Goal: Check status: Check status

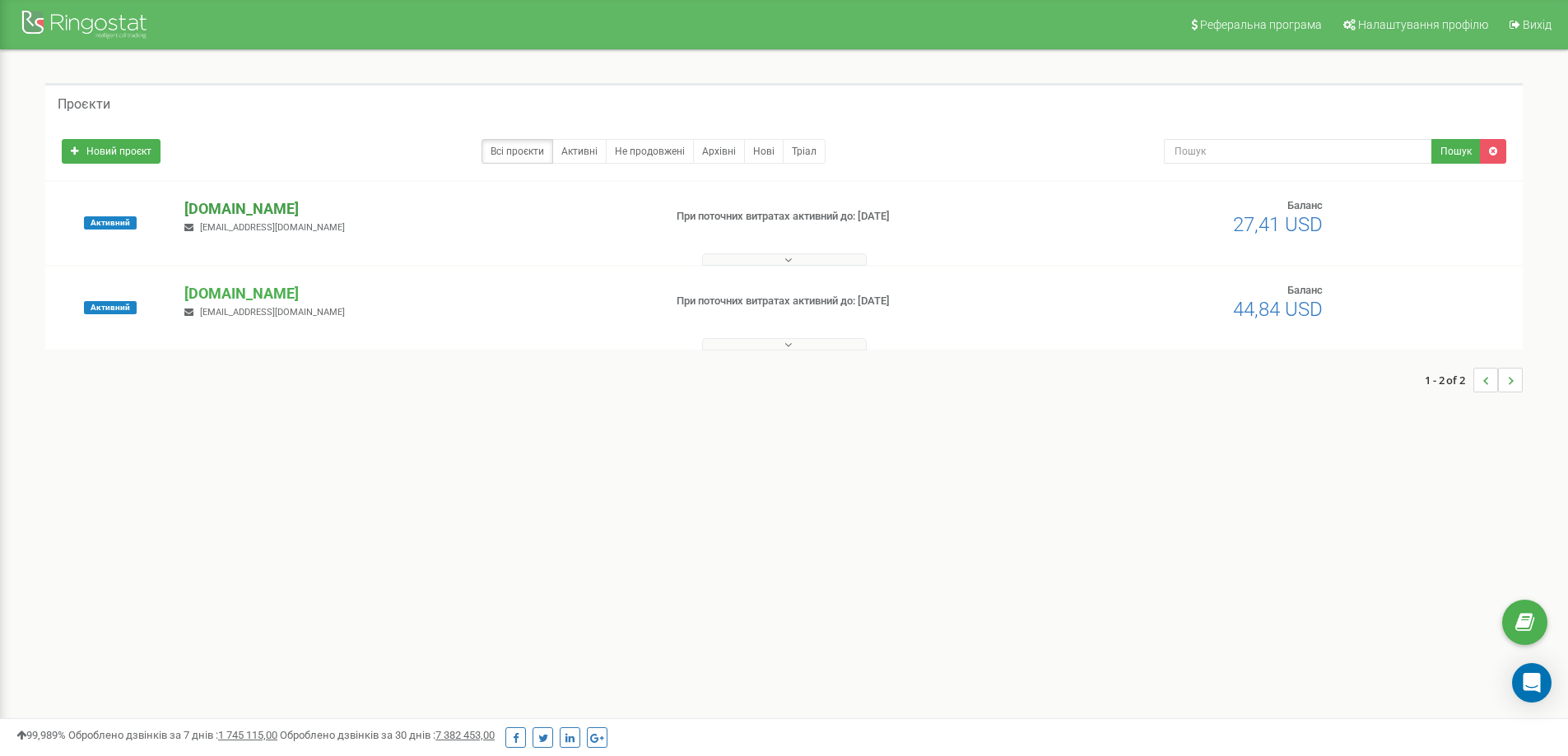
click at [236, 217] on p "[DOMAIN_NAME]" at bounding box center [417, 209] width 465 height 21
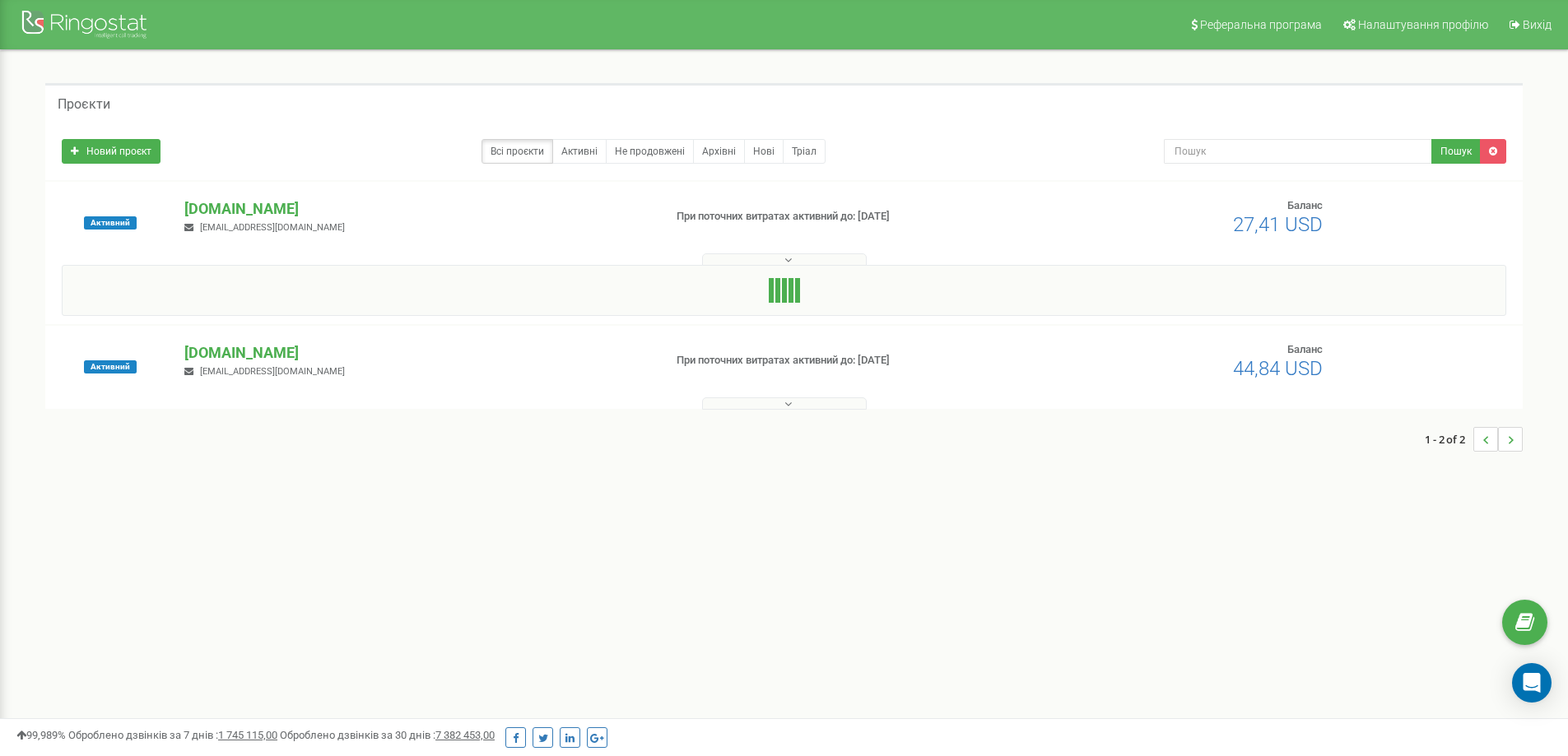
drag, startPoint x: 454, startPoint y: 271, endPoint x: 402, endPoint y: 250, distance: 56.1
click at [451, 267] on div at bounding box center [784, 290] width 1444 height 51
click at [280, 204] on p "[DOMAIN_NAME]" at bounding box center [417, 209] width 465 height 21
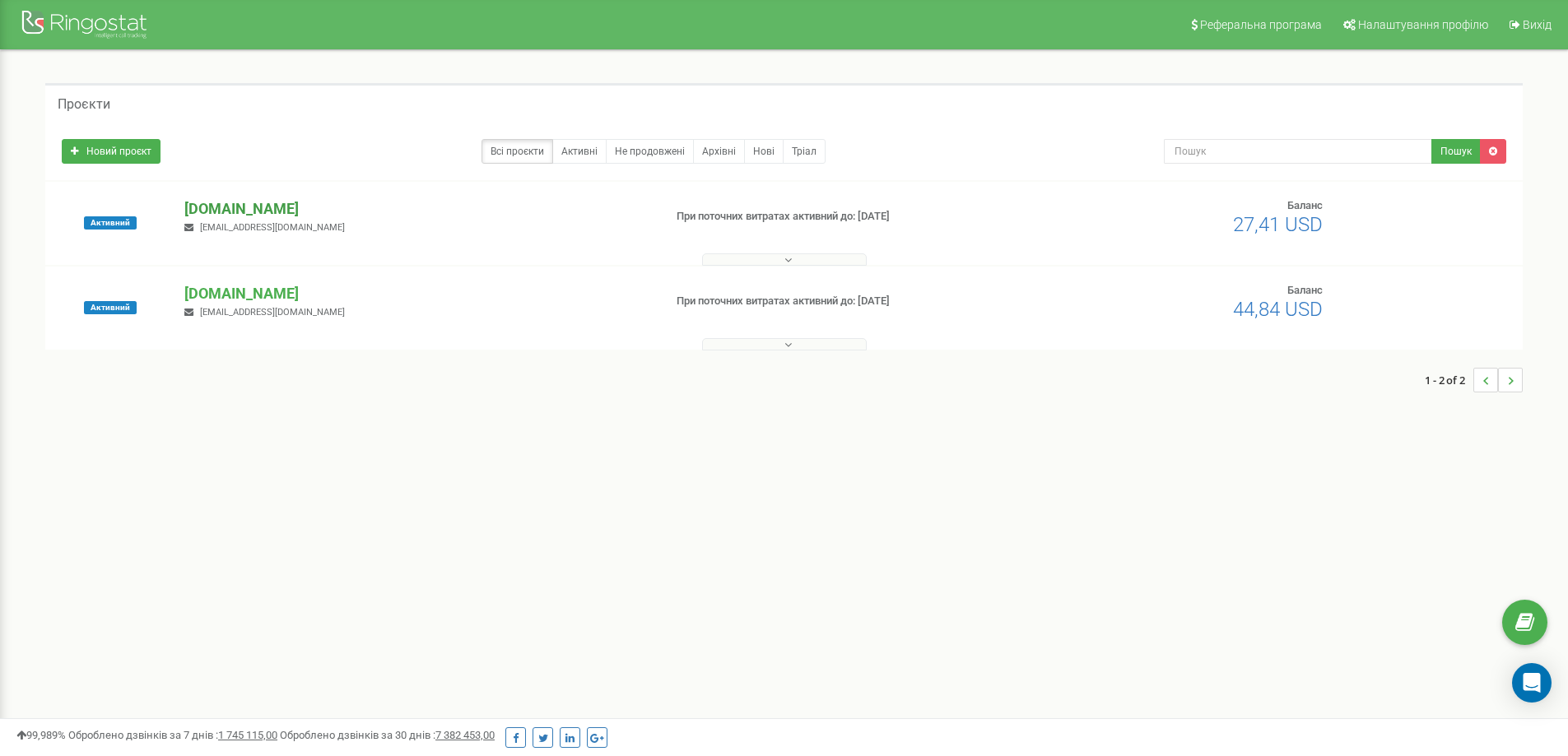
click at [233, 207] on p "[DOMAIN_NAME]" at bounding box center [417, 209] width 465 height 21
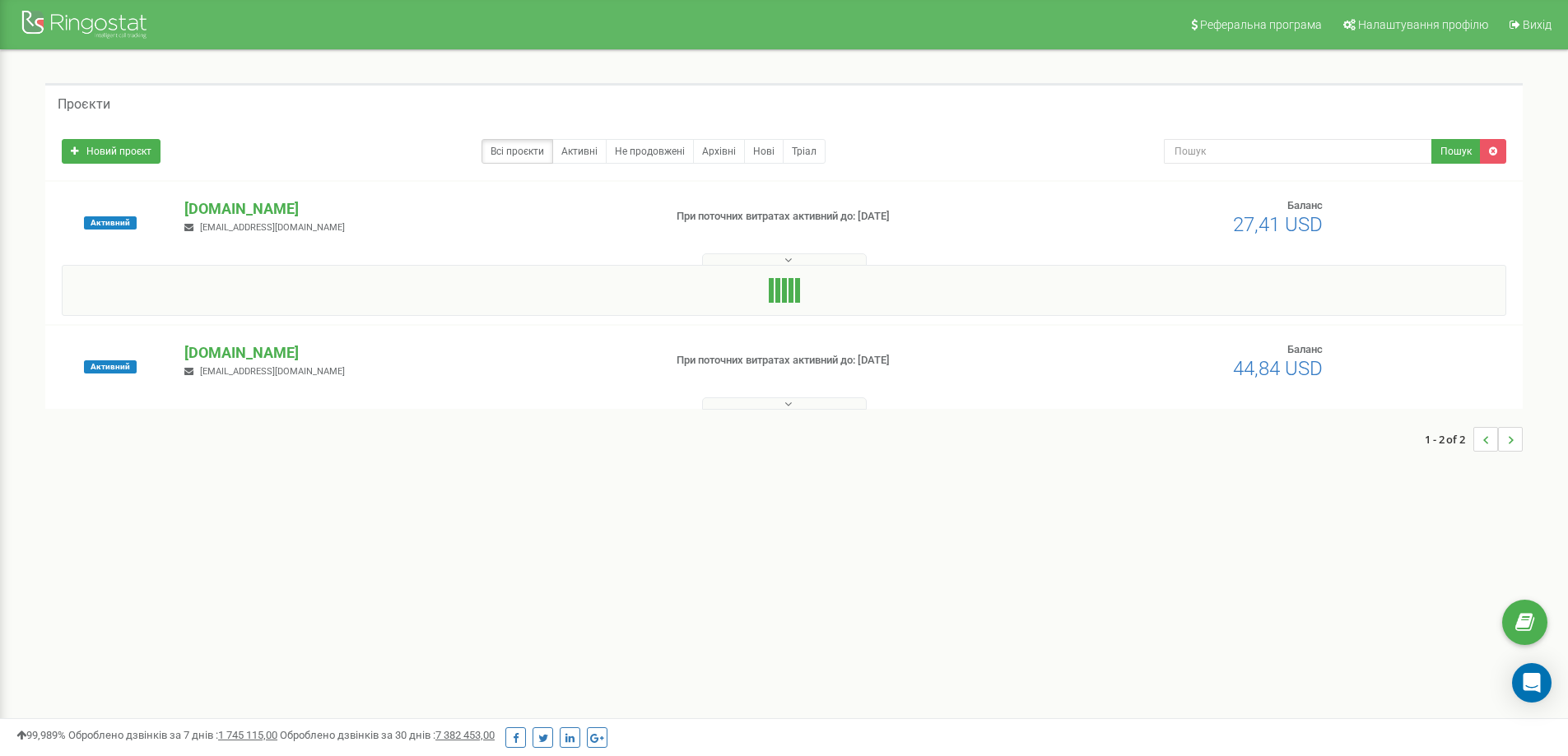
drag, startPoint x: 106, startPoint y: 217, endPoint x: 125, endPoint y: 247, distance: 35.5
click at [106, 218] on span "Активний" at bounding box center [110, 223] width 53 height 13
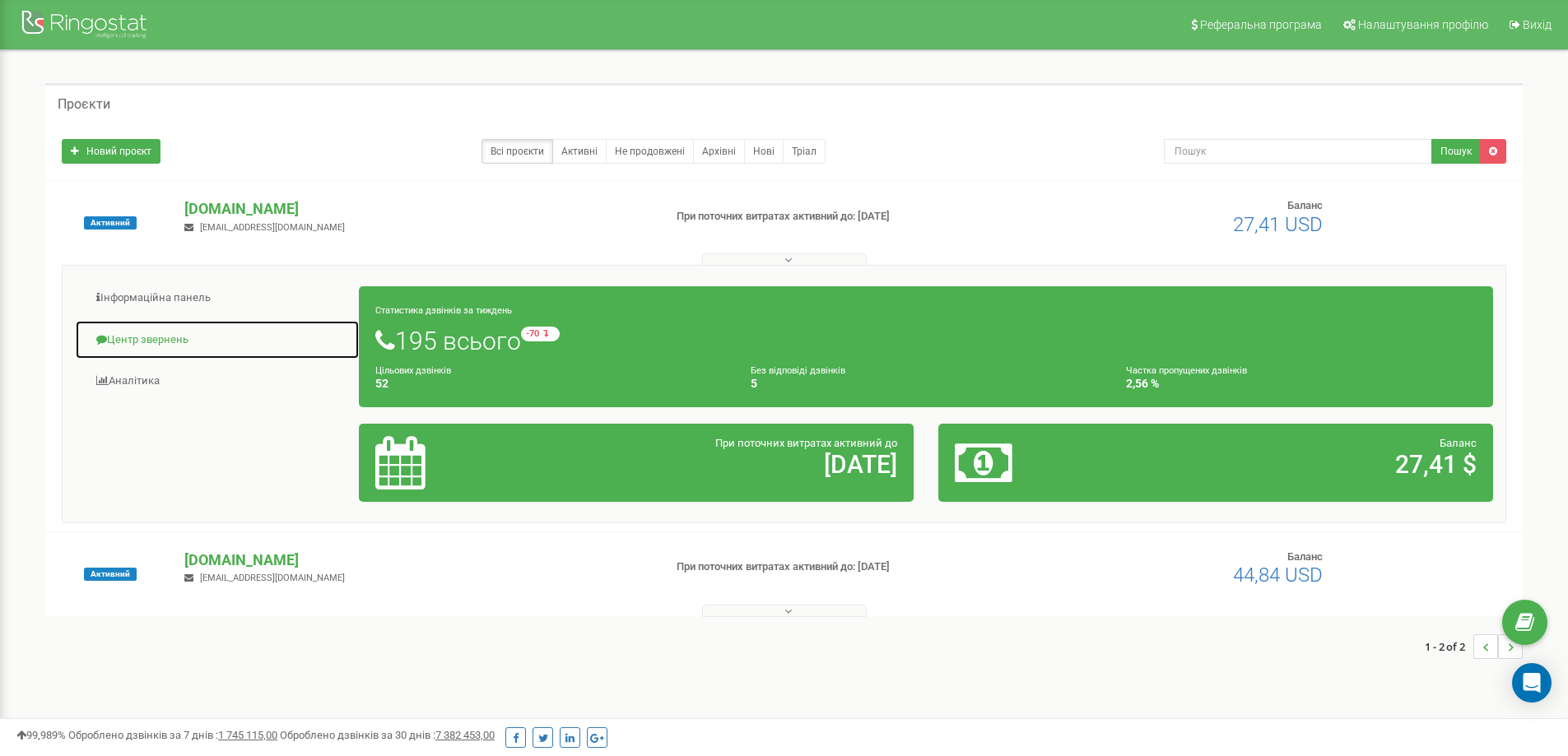
click at [156, 337] on link "Центр звернень" at bounding box center [218, 339] width 285 height 40
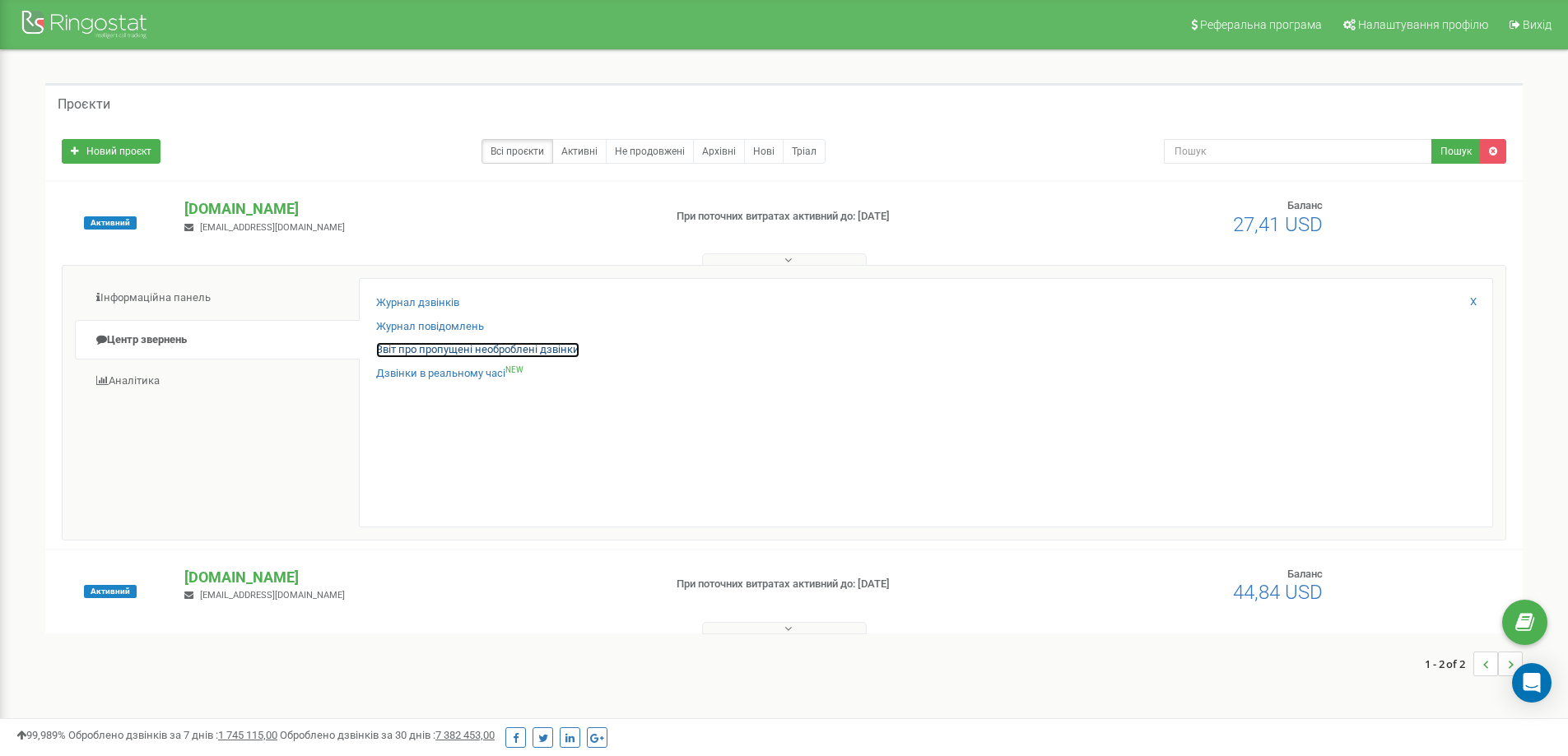
click at [478, 348] on link "Звіт про пропущені необроблені дзвінки" at bounding box center [478, 349] width 203 height 15
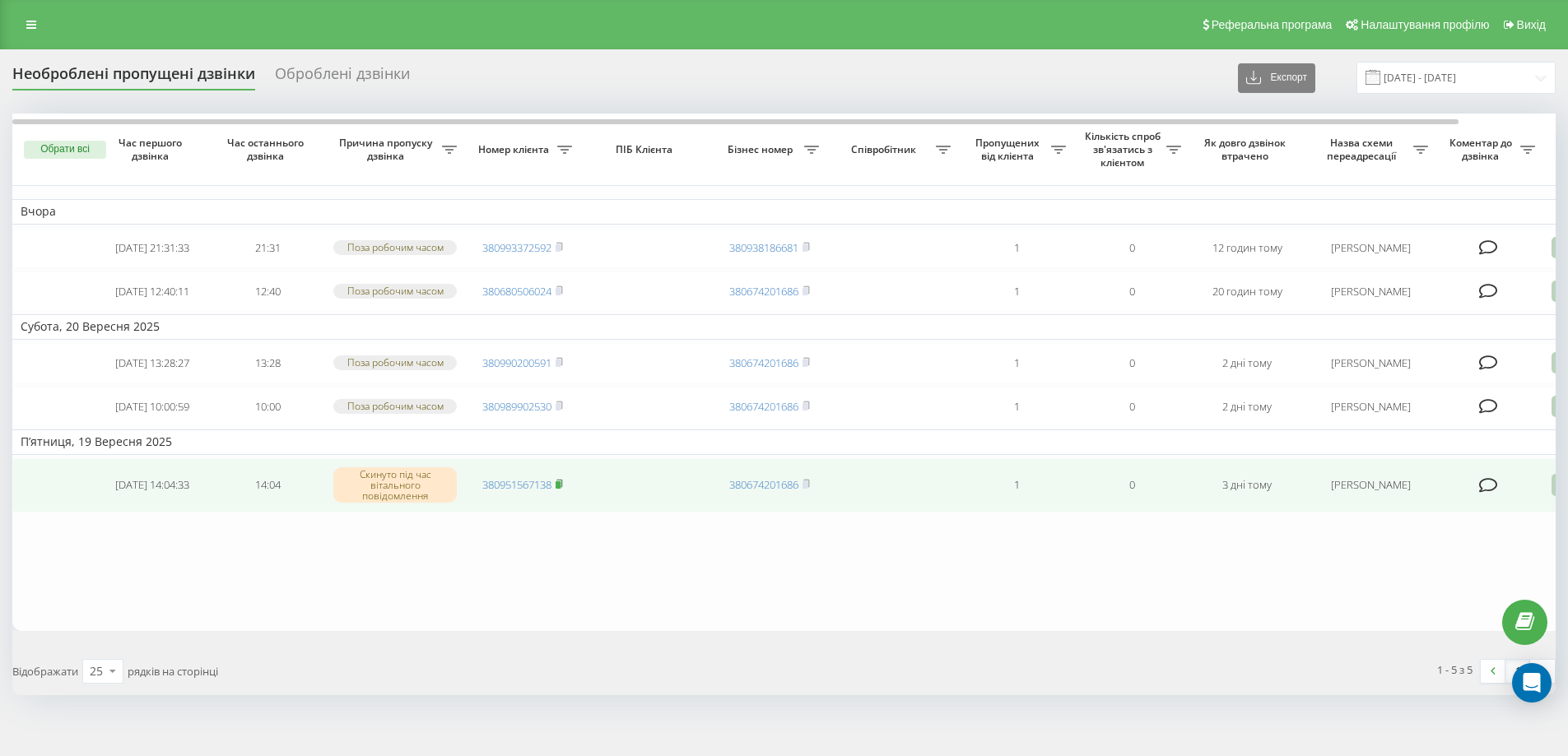
click at [562, 487] on icon at bounding box center [559, 483] width 5 height 7
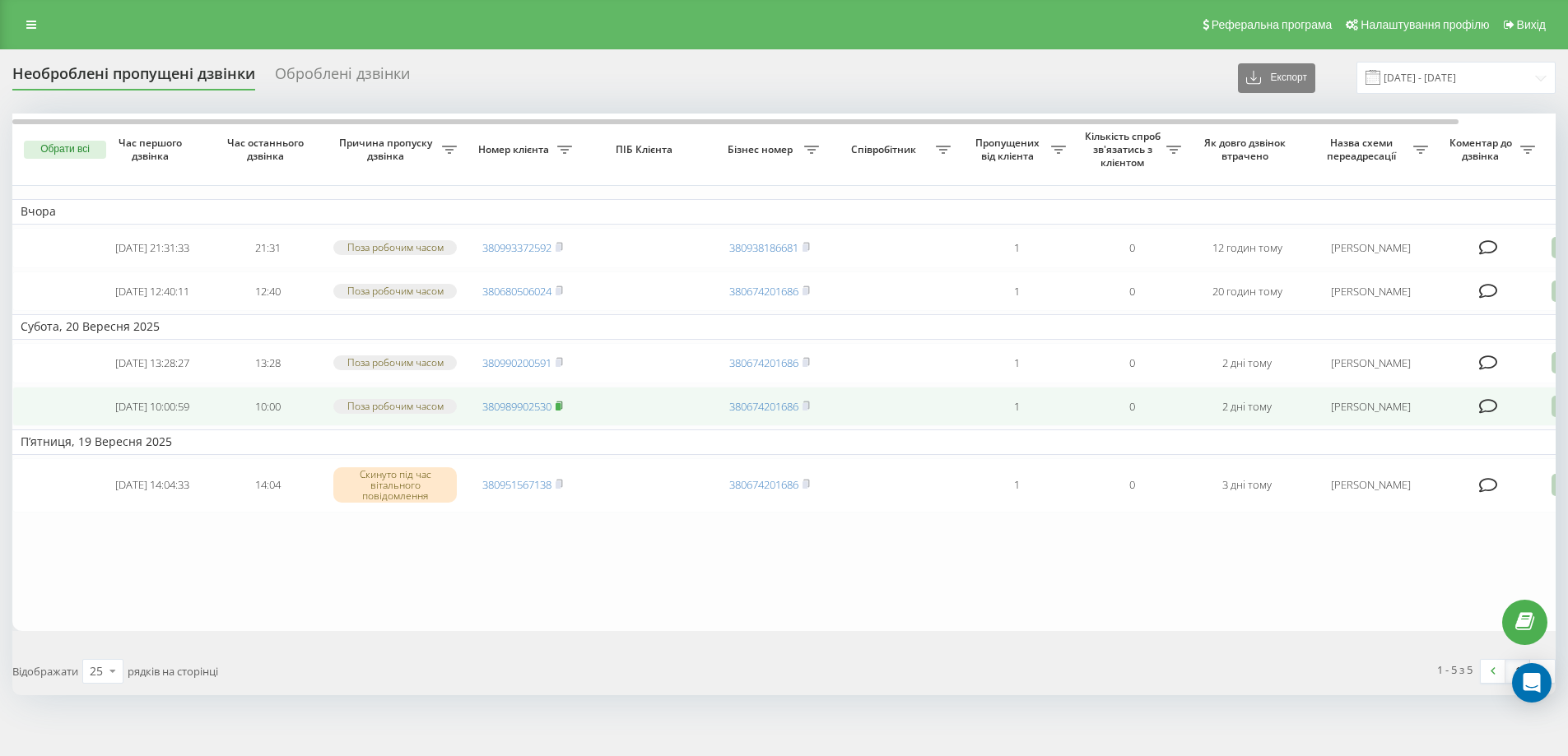
click at [560, 409] on rect at bounding box center [558, 406] width 5 height 7
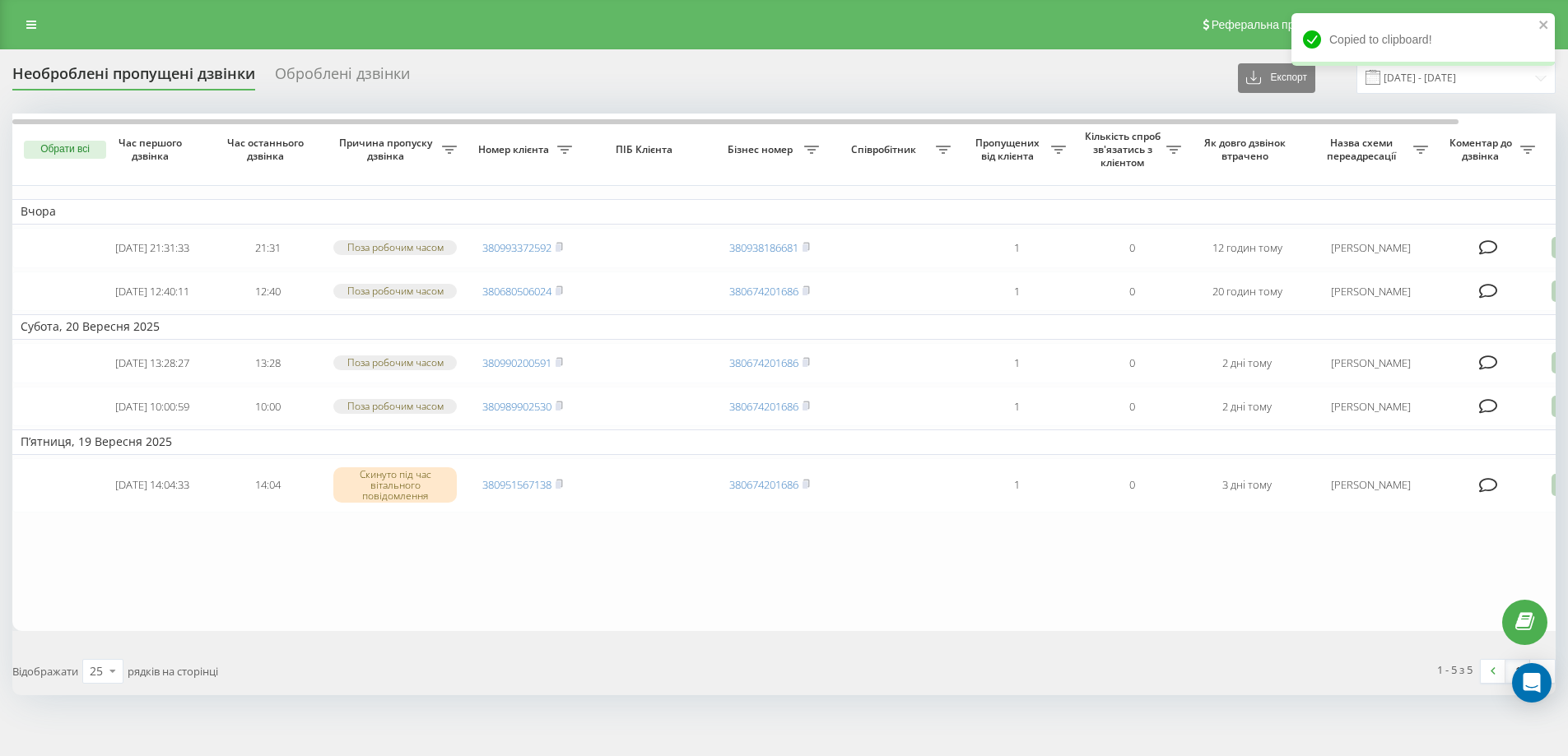
drag, startPoint x: 562, startPoint y: 377, endPoint x: 356, endPoint y: 576, distance: 286.4
click at [559, 367] on rect at bounding box center [558, 363] width 5 height 7
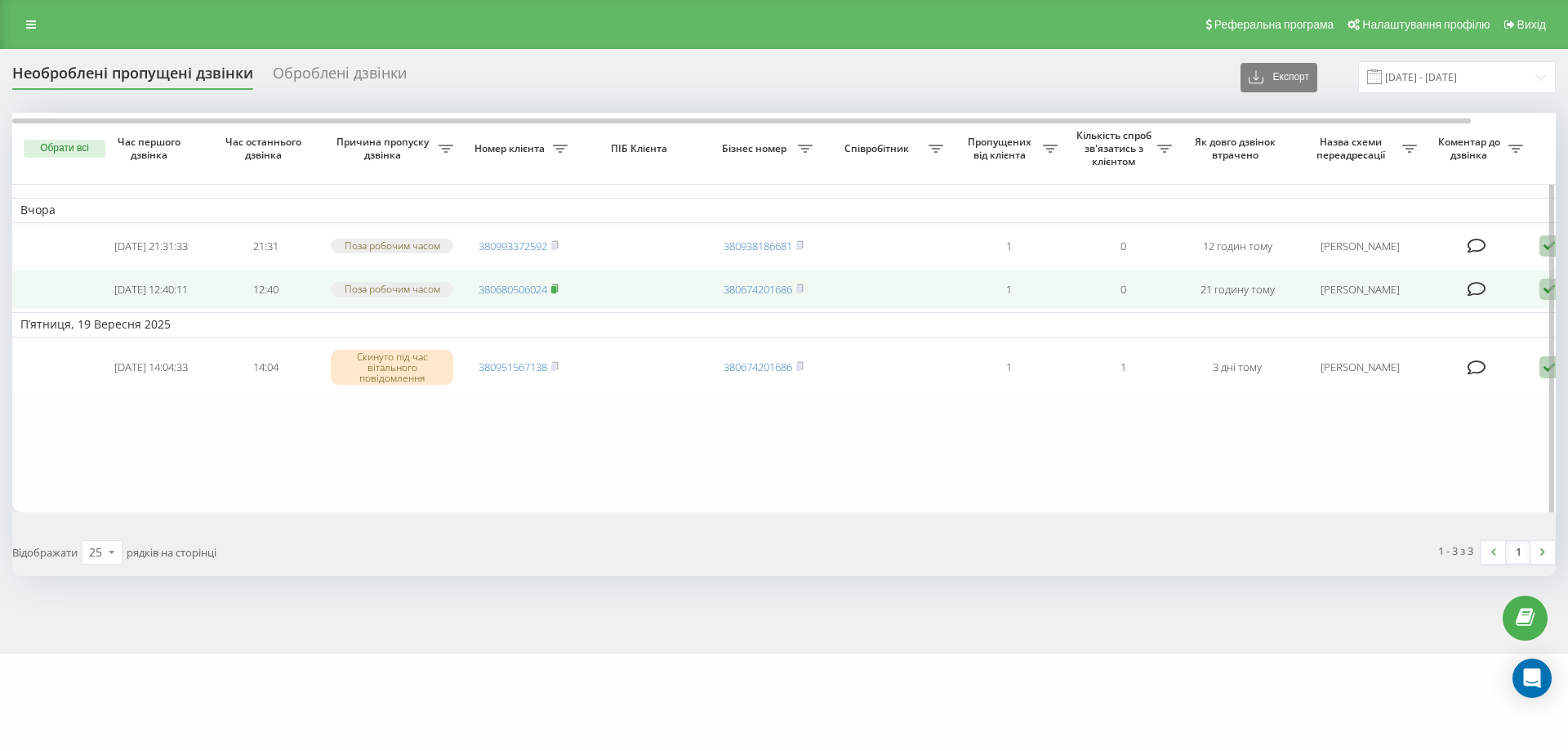
click at [556, 294] on icon at bounding box center [555, 288] width 7 height 10
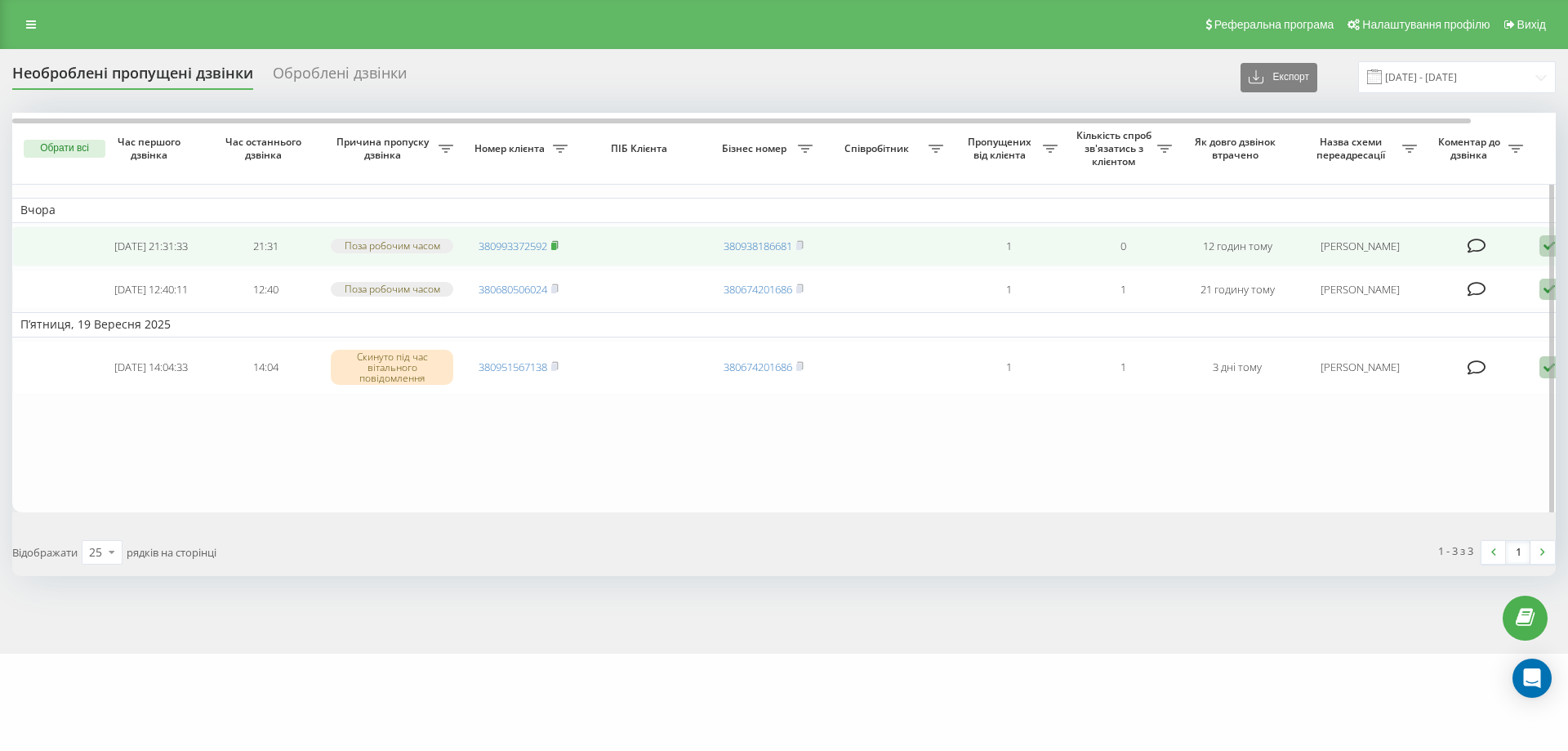
click at [559, 245] on icon at bounding box center [555, 245] width 7 height 10
